Goal: Check status: Check status

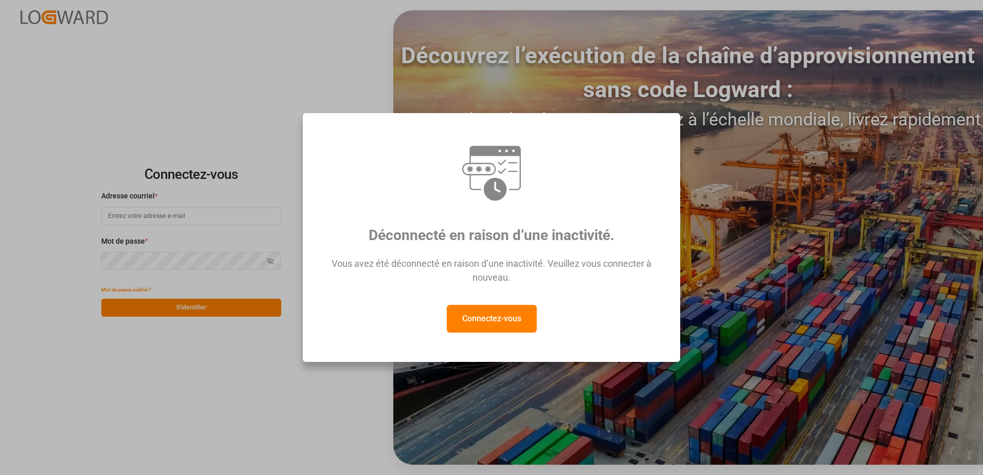
type input "[EMAIL_ADDRESS][DOMAIN_NAME]"
click at [503, 324] on button "Connectez-vous" at bounding box center [492, 319] width 90 height 28
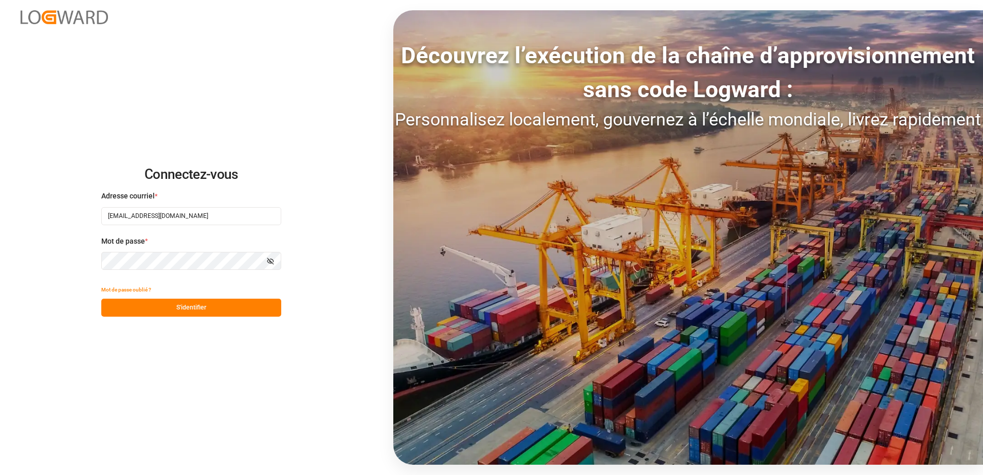
click at [197, 303] on button "S'identifier" at bounding box center [191, 308] width 180 height 18
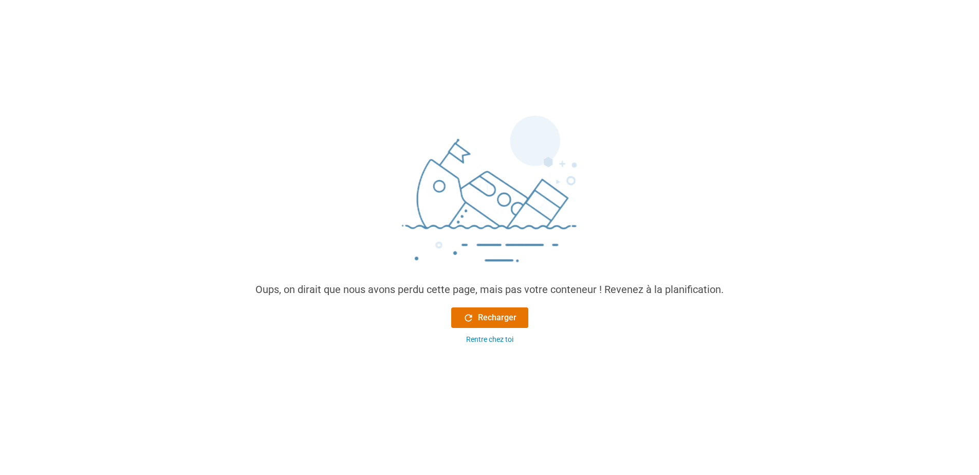
drag, startPoint x: 309, startPoint y: 409, endPoint x: 323, endPoint y: 405, distance: 14.6
click at [312, 407] on main "Oups, on dirait que nous avons perdu cette page, mais pas votre conteneur ! Rev…" at bounding box center [489, 295] width 979 height 436
click at [509, 312] on font "Recharger" at bounding box center [497, 317] width 39 height 12
click at [510, 310] on button "Recharger" at bounding box center [489, 317] width 77 height 21
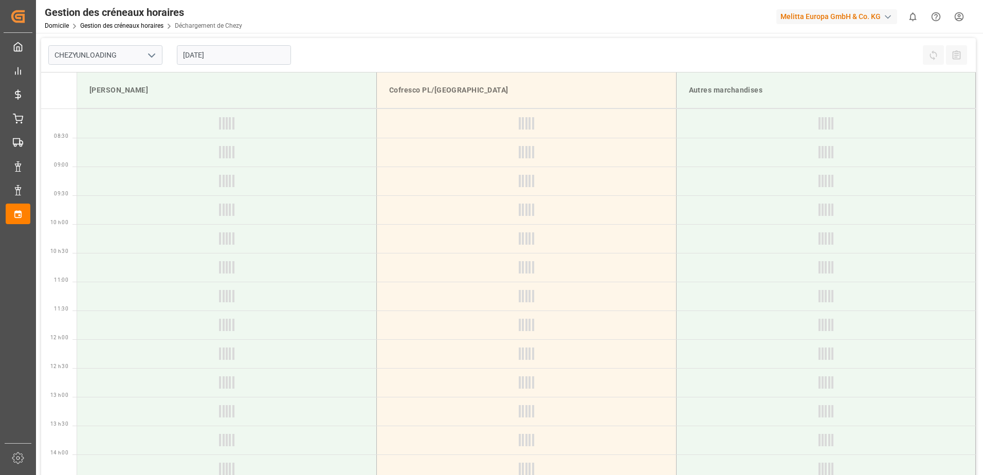
type input "Chezy Unloading"
